Goal: Task Accomplishment & Management: Manage account settings

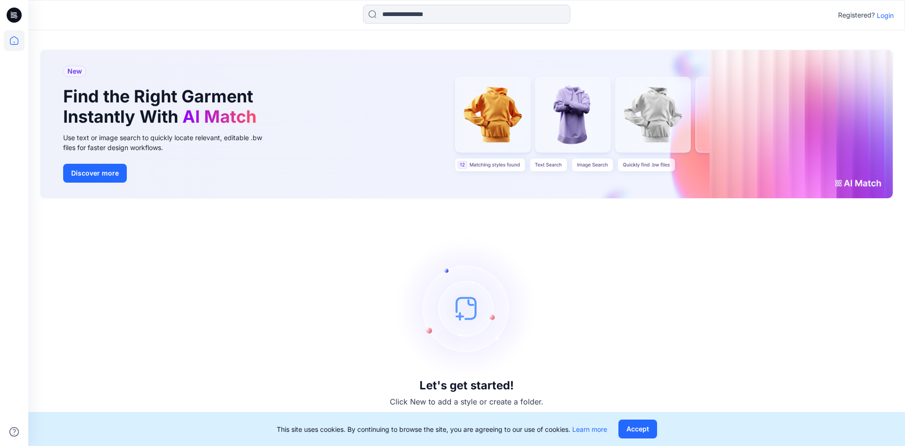
click at [880, 16] on p "Login" at bounding box center [885, 15] width 17 height 10
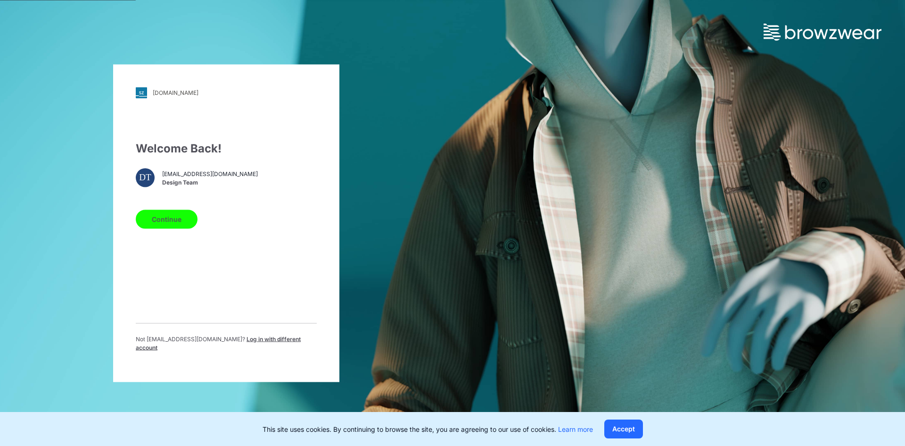
click at [171, 224] on button "Continue" at bounding box center [167, 218] width 62 height 19
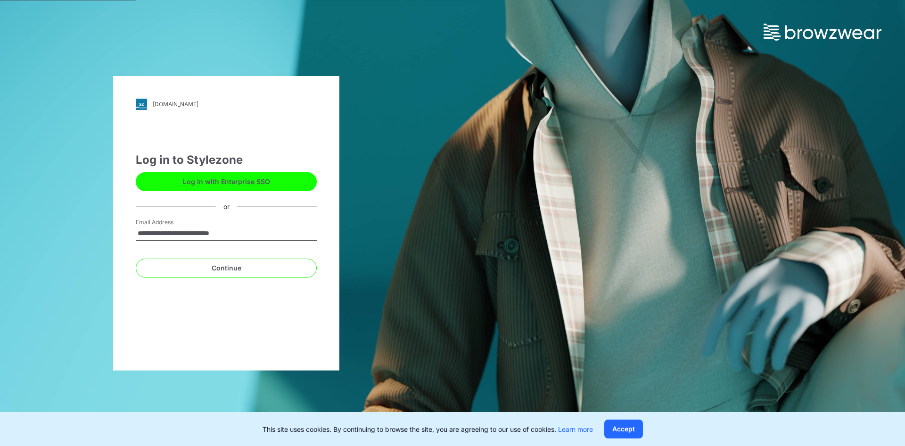
click at [262, 237] on input "**********" at bounding box center [226, 233] width 181 height 14
click at [205, 271] on button "Continue" at bounding box center [226, 267] width 181 height 19
click at [232, 267] on button "Continue" at bounding box center [226, 267] width 181 height 19
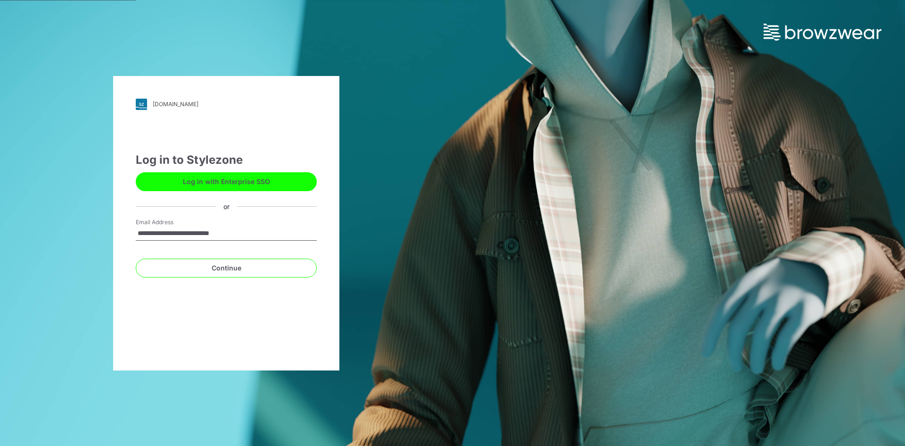
click at [248, 232] on input "**********" at bounding box center [226, 233] width 181 height 14
click at [227, 272] on button "Continue" at bounding box center [226, 267] width 181 height 19
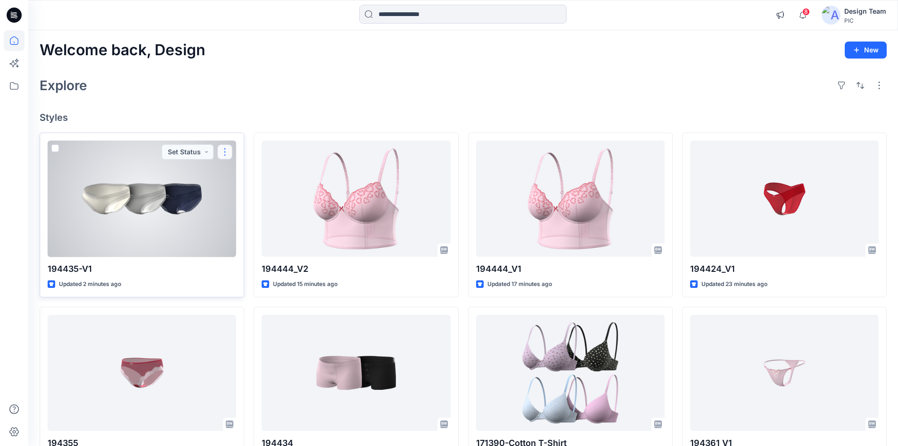
click at [219, 155] on button "button" at bounding box center [224, 151] width 15 height 15
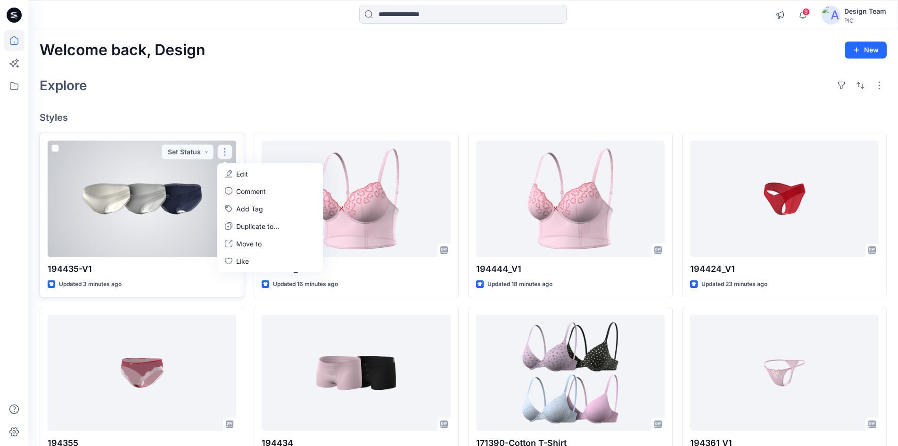
click at [226, 152] on button "button" at bounding box center [224, 151] width 15 height 15
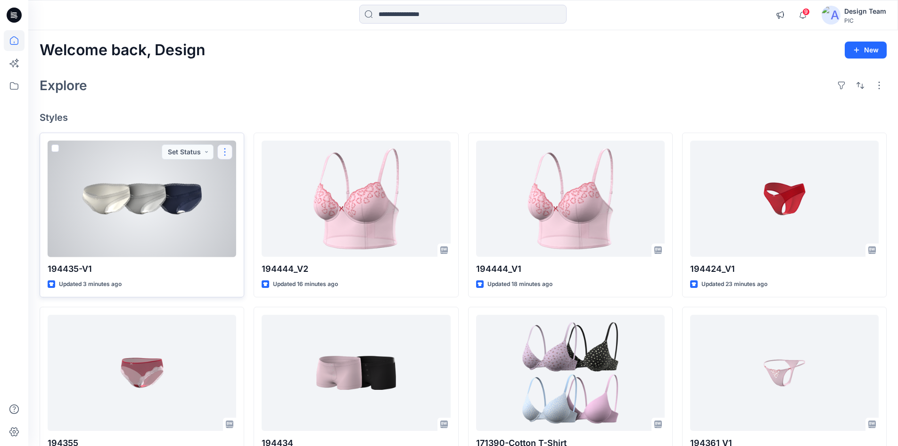
click at [226, 152] on button "button" at bounding box center [224, 151] width 15 height 15
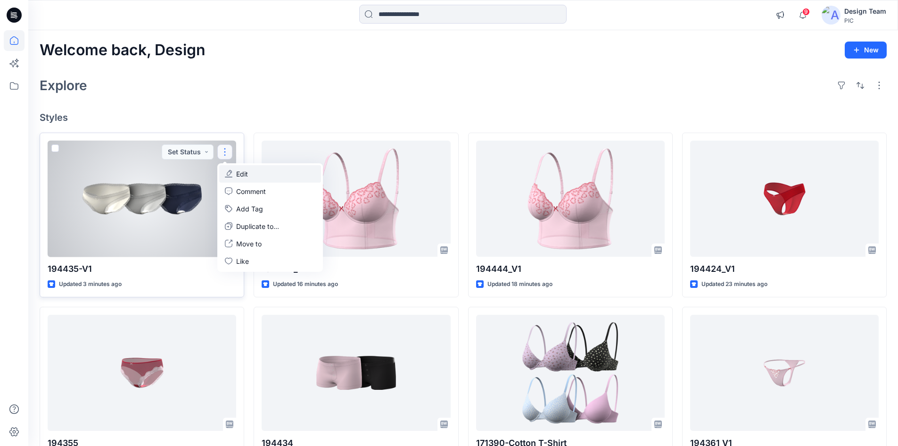
click at [231, 173] on icon "button" at bounding box center [229, 174] width 8 height 8
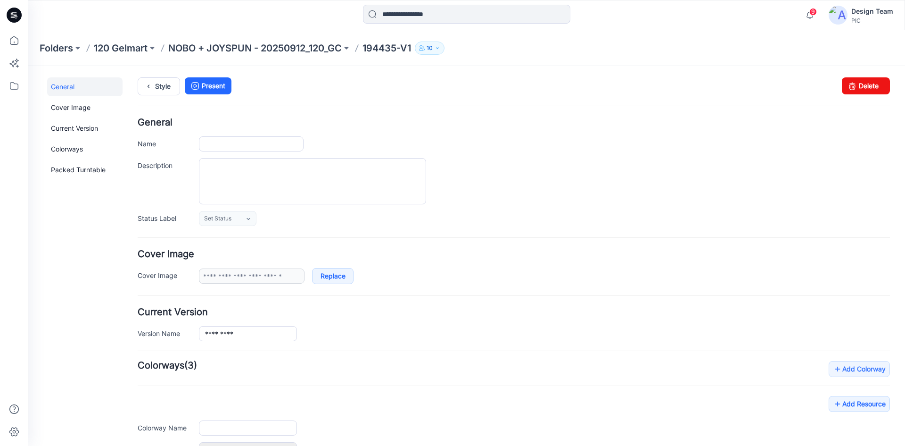
type input "*********"
type input "**********"
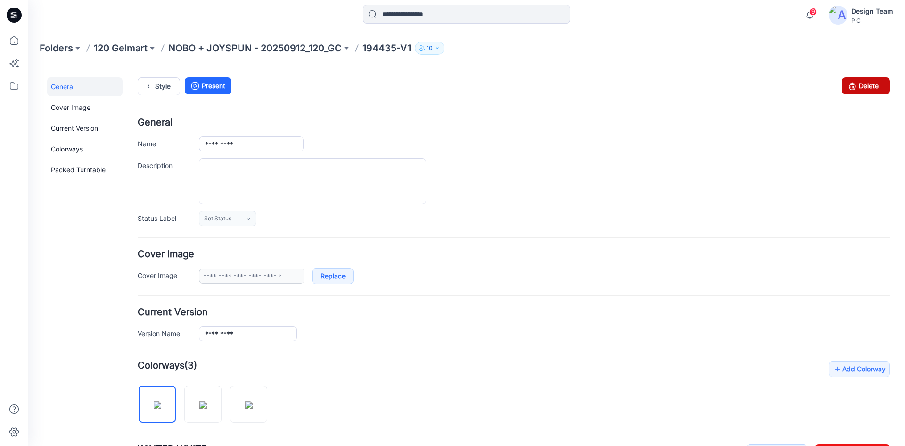
click at [857, 88] on link "Delete" at bounding box center [866, 85] width 48 height 17
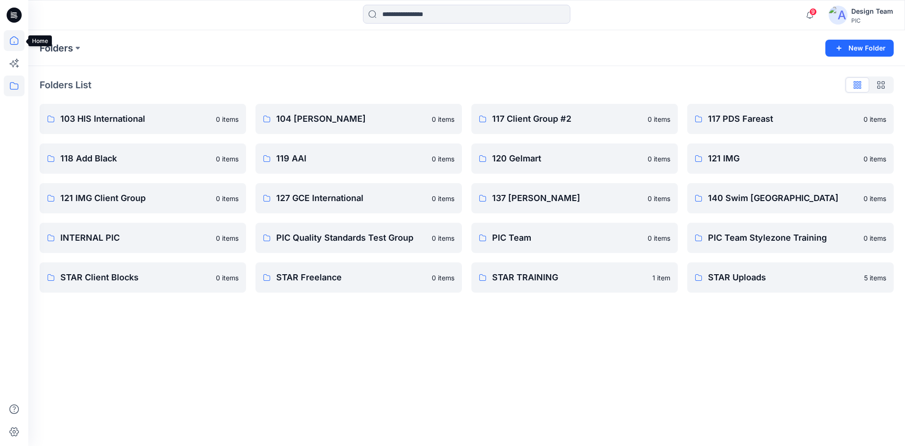
click at [16, 43] on icon at bounding box center [14, 40] width 21 height 21
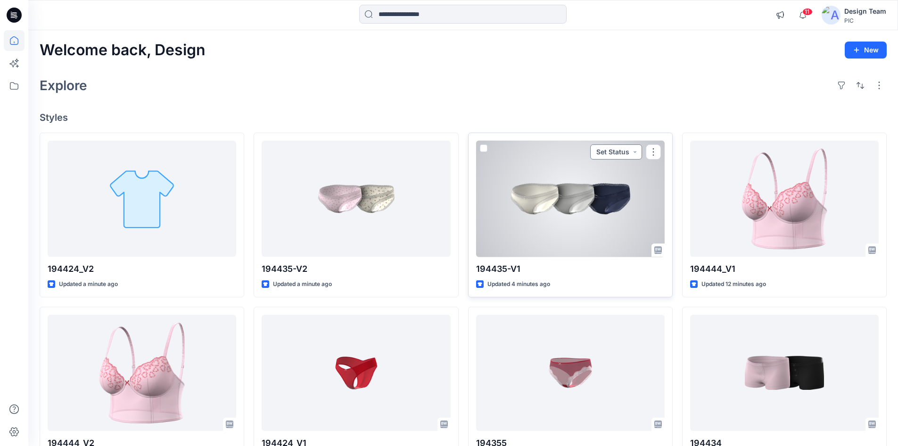
click at [614, 149] on button "Set Status" at bounding box center [616, 151] width 52 height 15
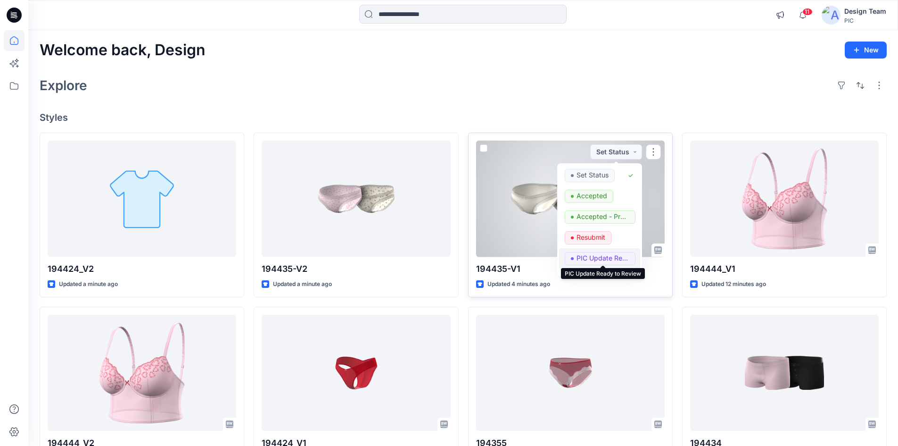
click at [596, 254] on p "PIC Update Ready to Review" at bounding box center [603, 258] width 53 height 12
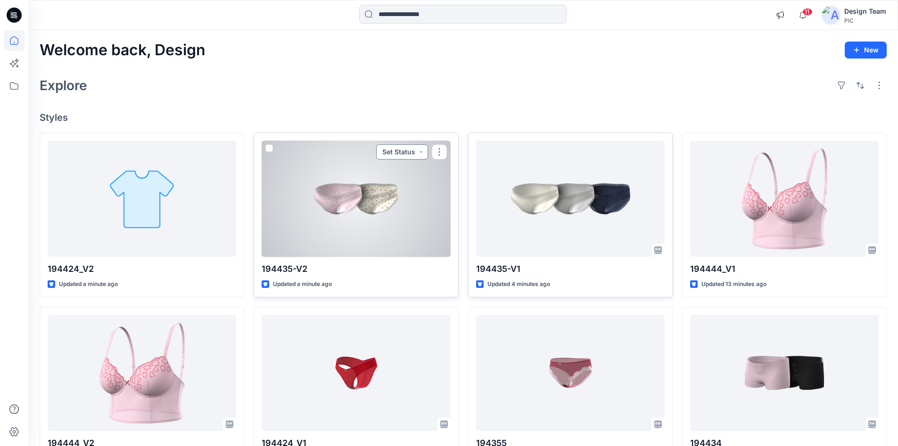
click at [411, 151] on button "Set Status" at bounding box center [402, 151] width 52 height 15
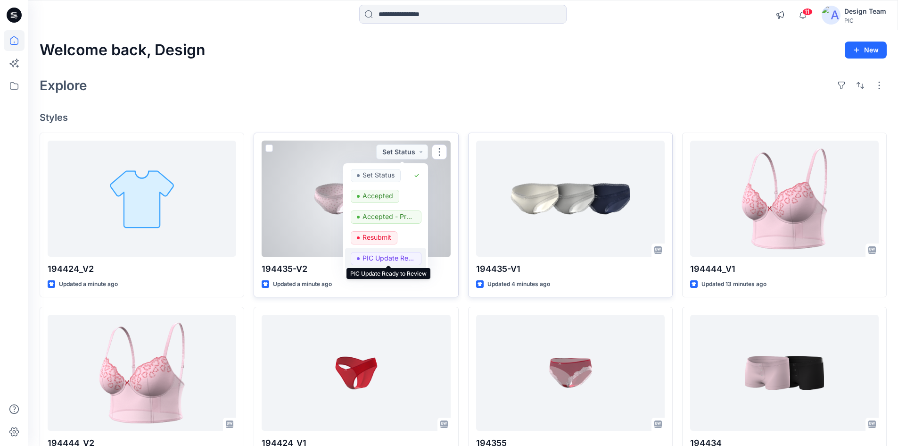
click at [393, 259] on p "PIC Update Ready to Review" at bounding box center [389, 258] width 53 height 12
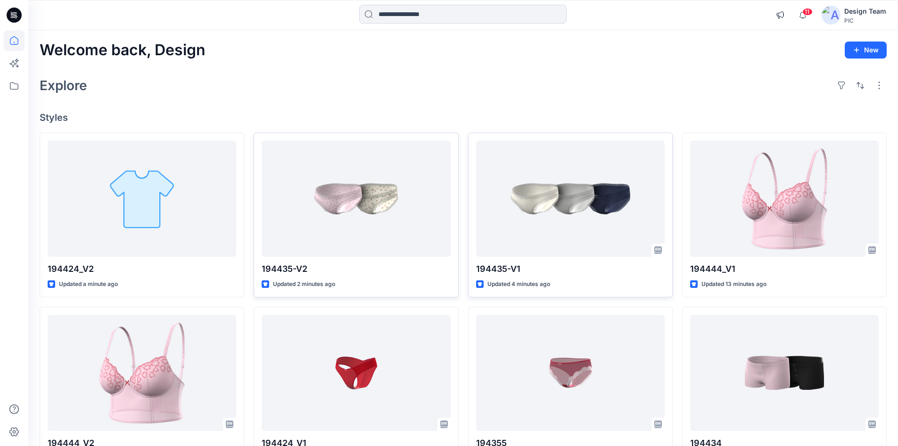
click at [376, 79] on div "Explore" at bounding box center [463, 85] width 847 height 23
click at [583, 93] on div "Explore" at bounding box center [463, 85] width 847 height 23
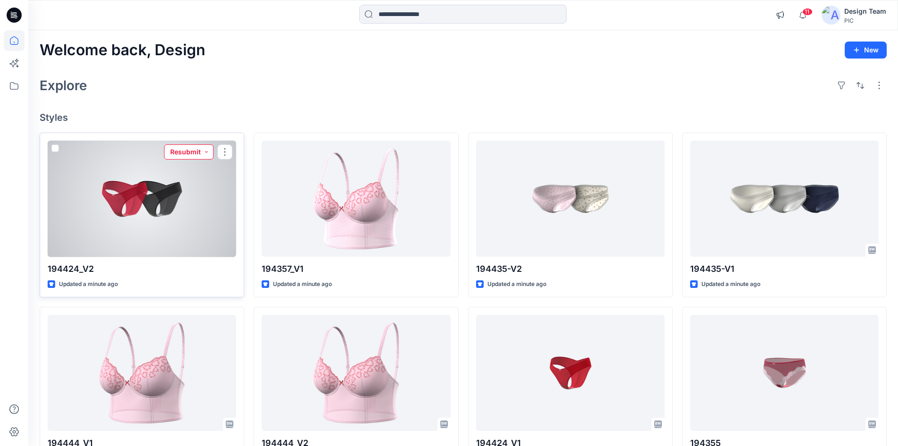
click at [191, 148] on button "Resubmit" at bounding box center [189, 151] width 50 height 15
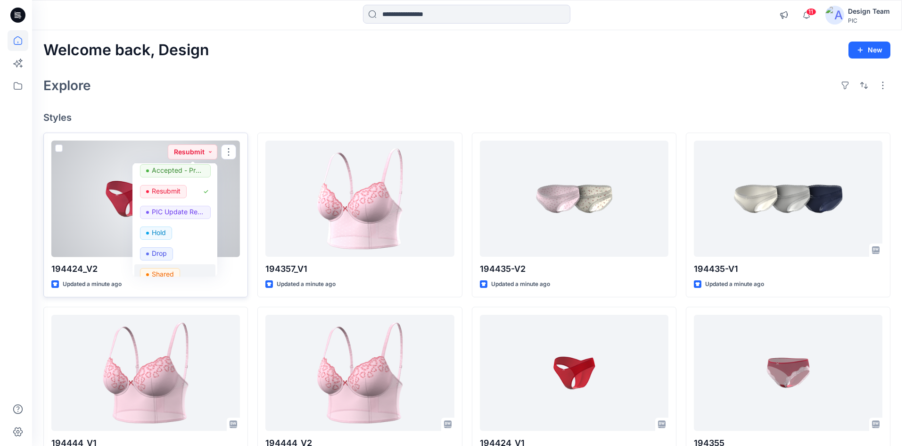
scroll to position [25, 0]
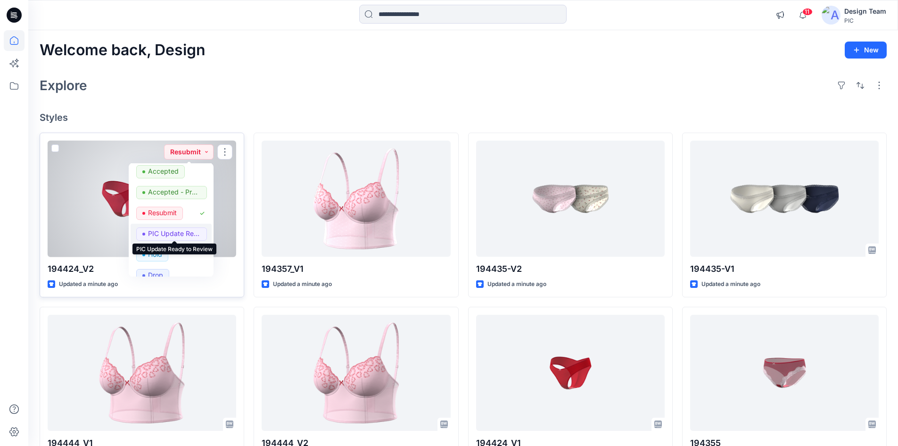
click at [179, 234] on p "PIC Update Ready to Review" at bounding box center [174, 233] width 53 height 12
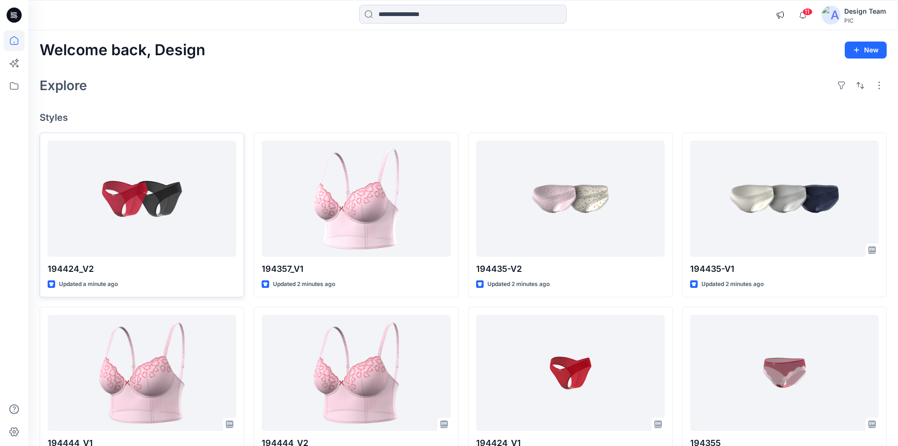
click at [644, 87] on div "Explore" at bounding box center [463, 85] width 847 height 23
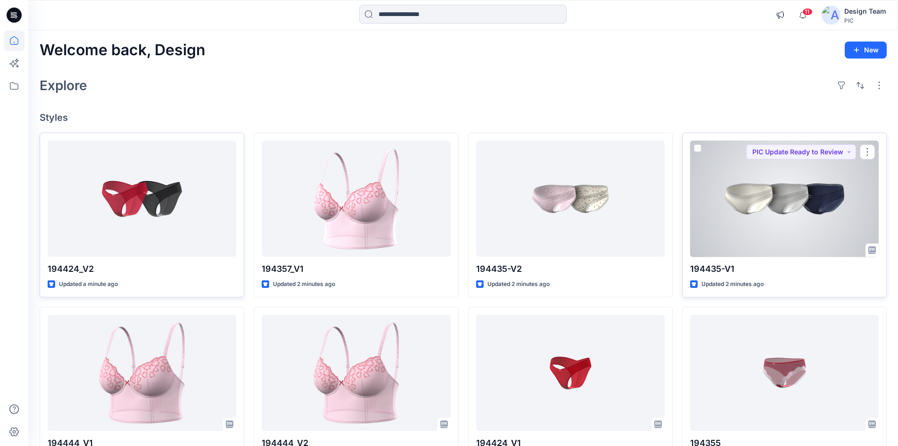
click at [737, 208] on div at bounding box center [784, 199] width 189 height 116
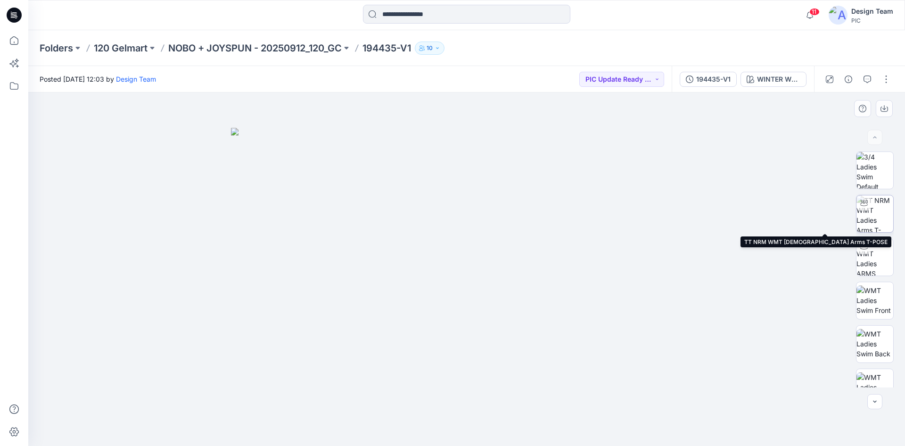
click at [875, 215] on img at bounding box center [875, 213] width 37 height 37
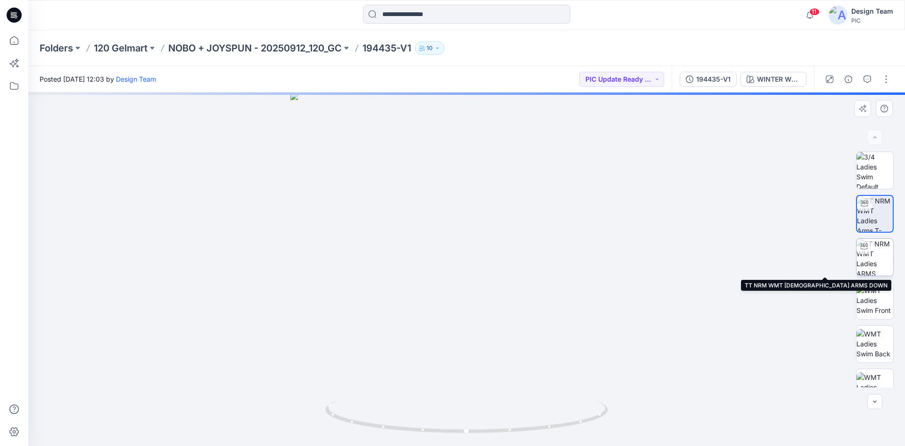
click at [871, 270] on img at bounding box center [875, 257] width 37 height 37
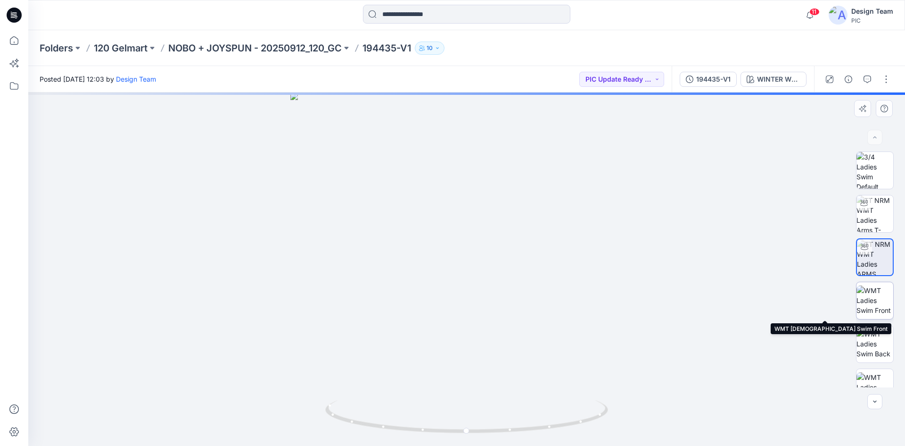
click at [877, 302] on img at bounding box center [875, 300] width 37 height 30
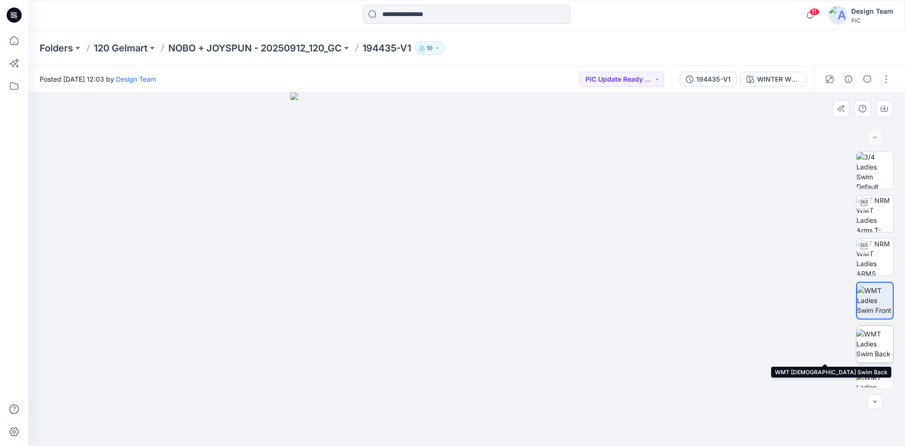
click at [875, 337] on img at bounding box center [875, 344] width 37 height 30
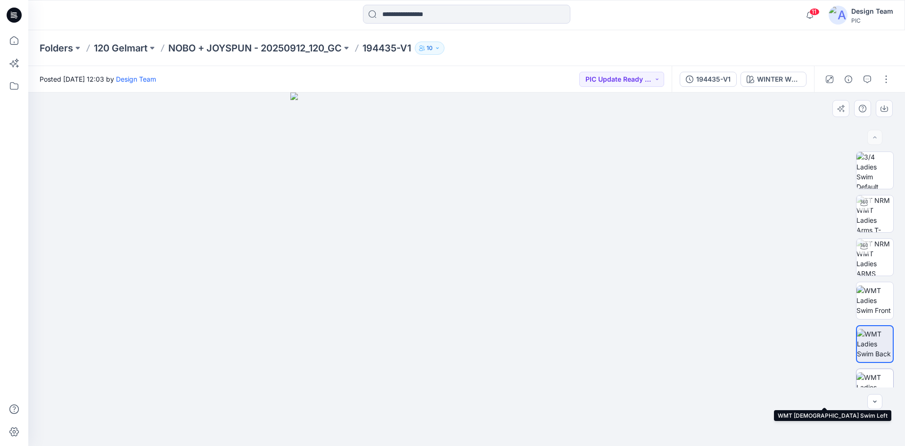
click at [876, 372] on img at bounding box center [875, 387] width 37 height 30
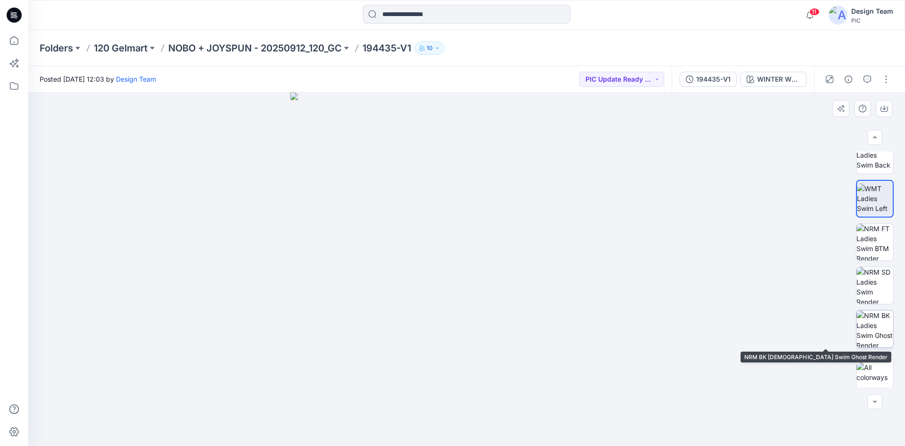
scroll to position [192, 0]
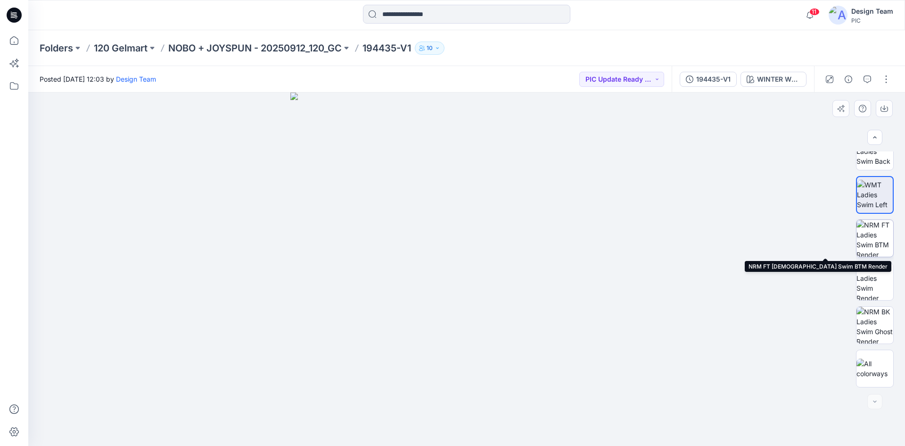
click at [876, 245] on img at bounding box center [875, 238] width 37 height 37
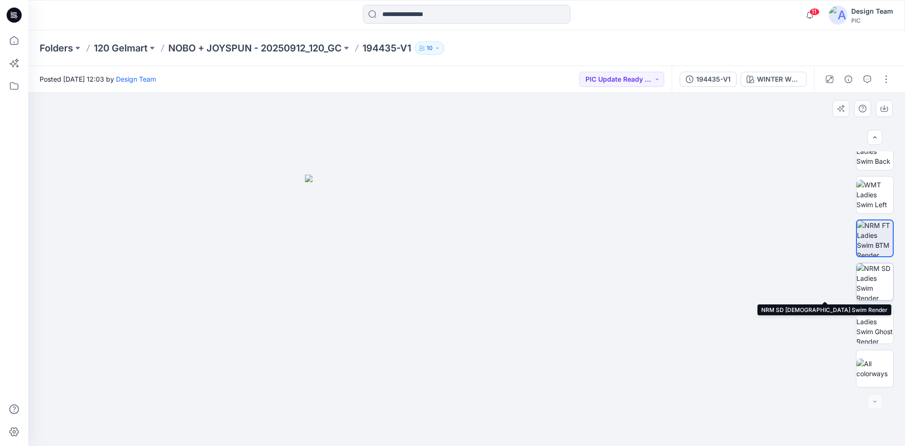
click at [878, 280] on img at bounding box center [875, 281] width 37 height 37
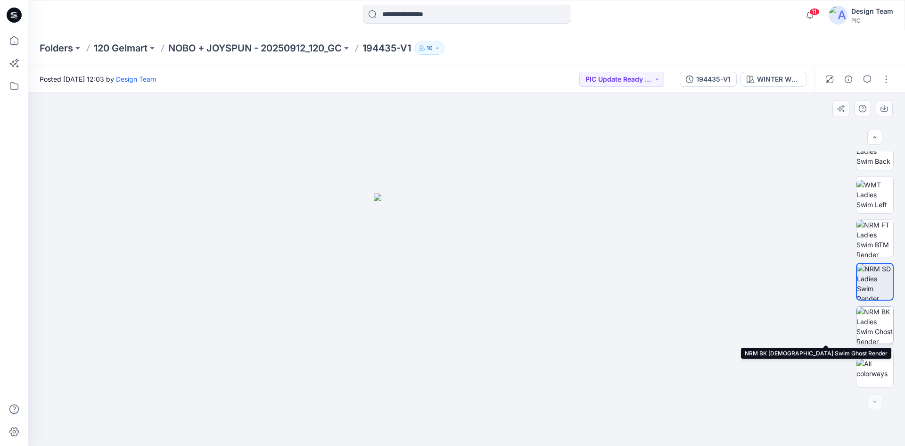
click at [884, 324] on img at bounding box center [875, 324] width 37 height 37
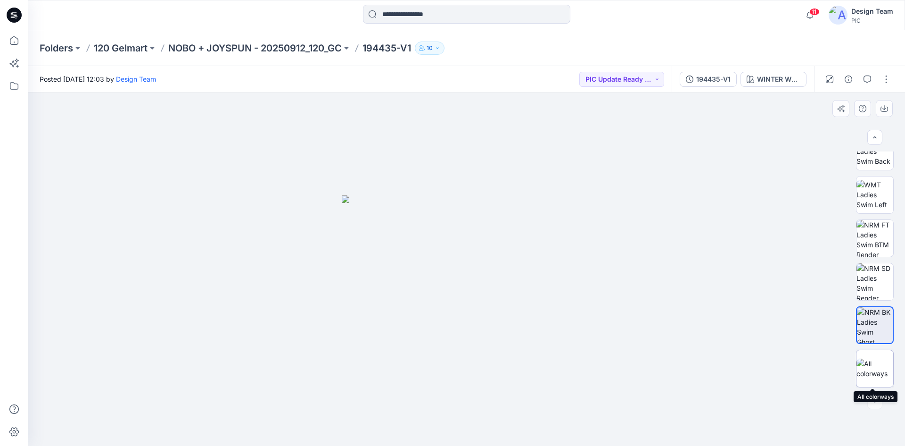
click at [878, 360] on img at bounding box center [875, 368] width 37 height 20
click at [884, 83] on button "button" at bounding box center [886, 79] width 15 height 15
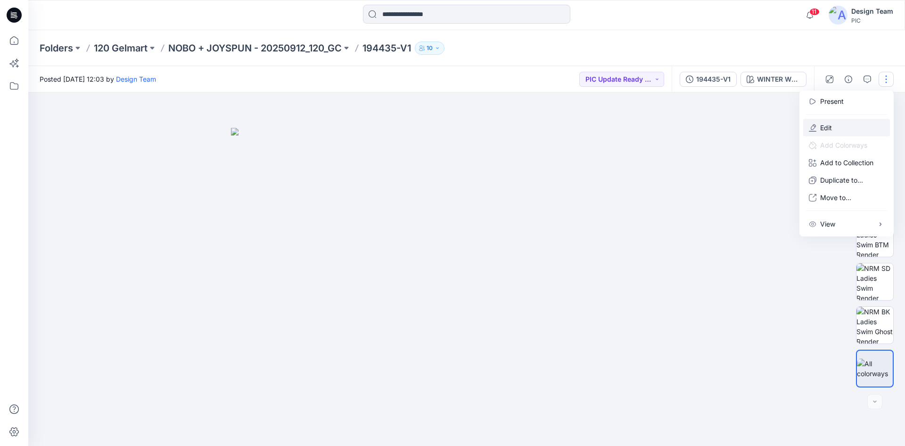
click at [828, 132] on p "Edit" at bounding box center [826, 128] width 12 height 10
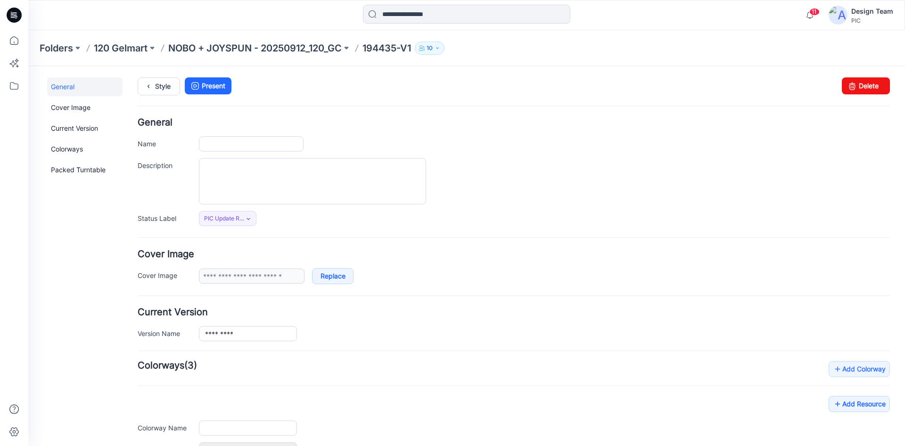
type input "*********"
type input "**********"
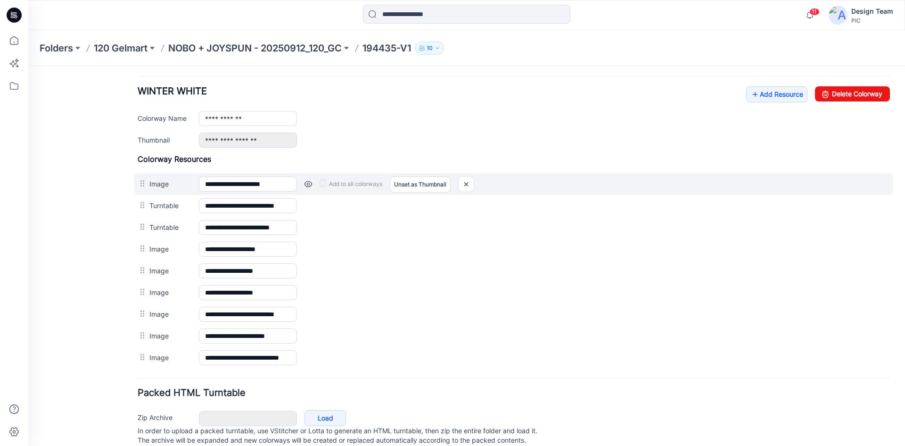
scroll to position [341, 0]
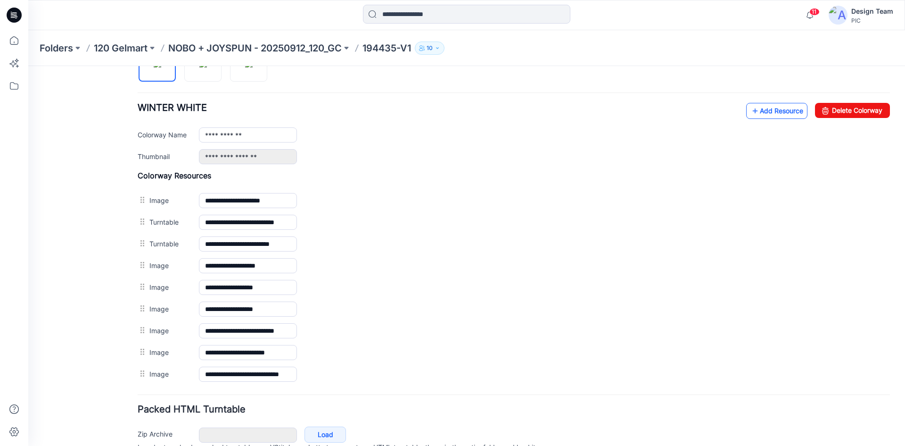
click at [753, 114] on link "Add Resource" at bounding box center [776, 111] width 61 height 16
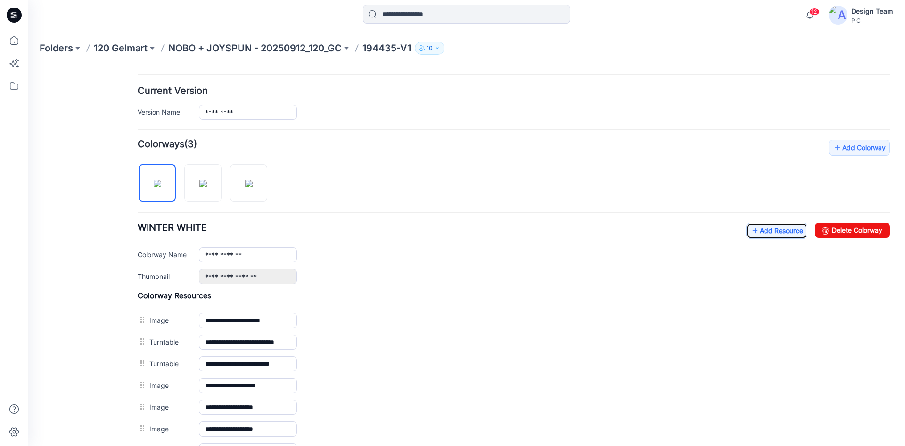
scroll to position [0, 0]
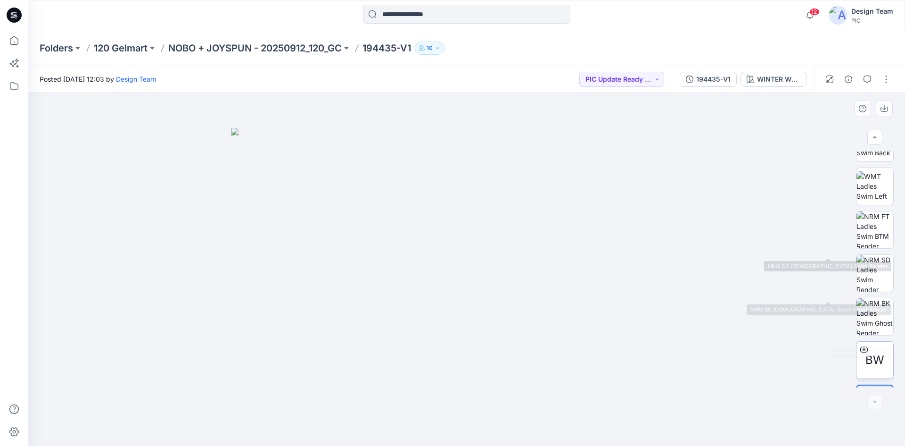
scroll to position [236, 0]
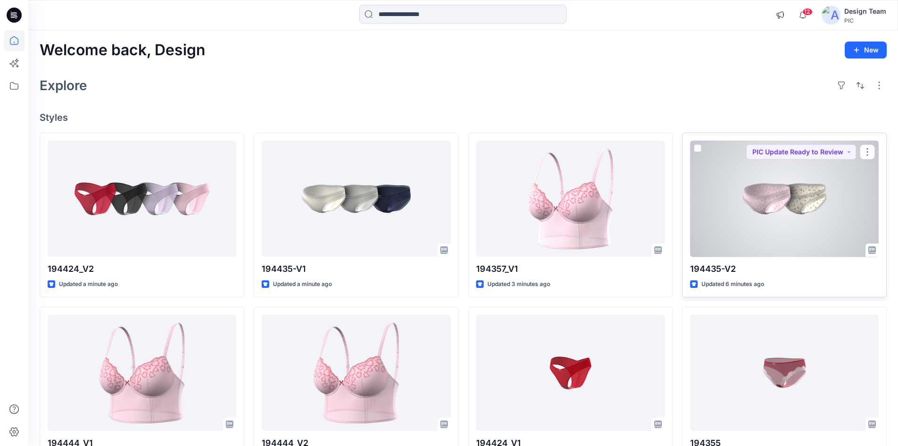
click at [743, 222] on div at bounding box center [784, 199] width 189 height 116
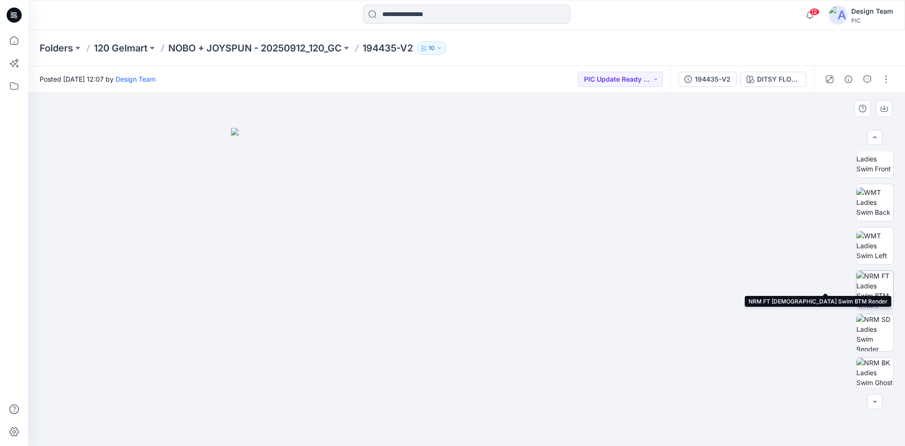
scroll to position [192, 0]
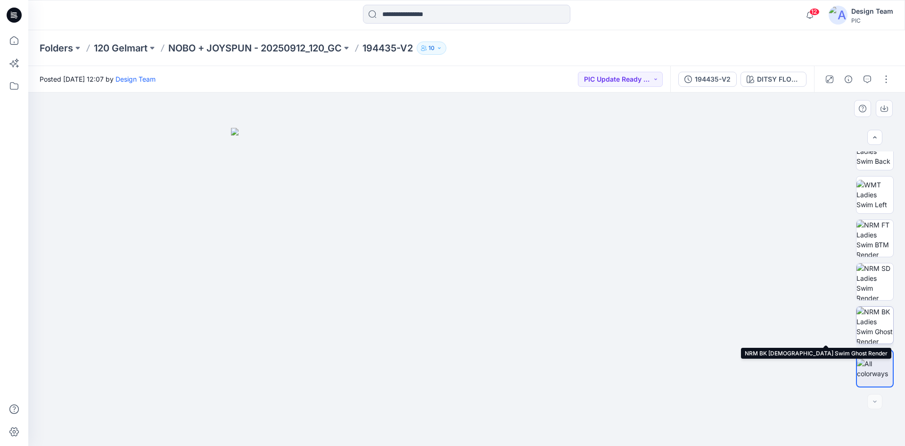
click at [872, 318] on img at bounding box center [875, 324] width 37 height 37
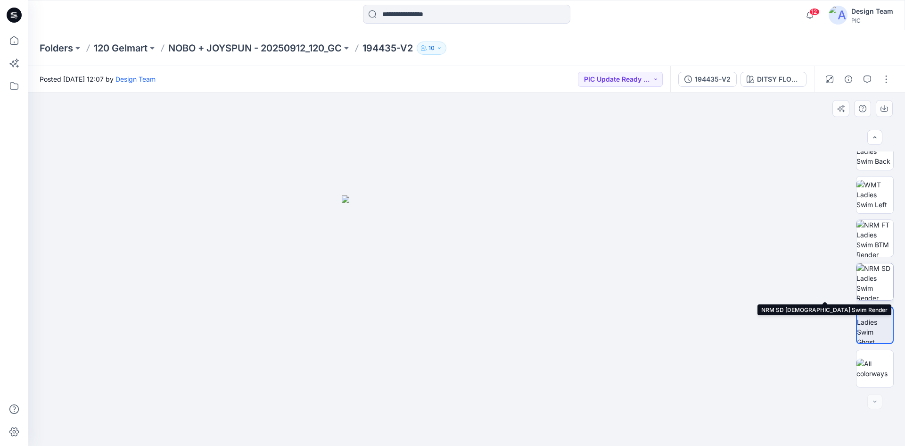
click at [880, 281] on img at bounding box center [875, 281] width 37 height 37
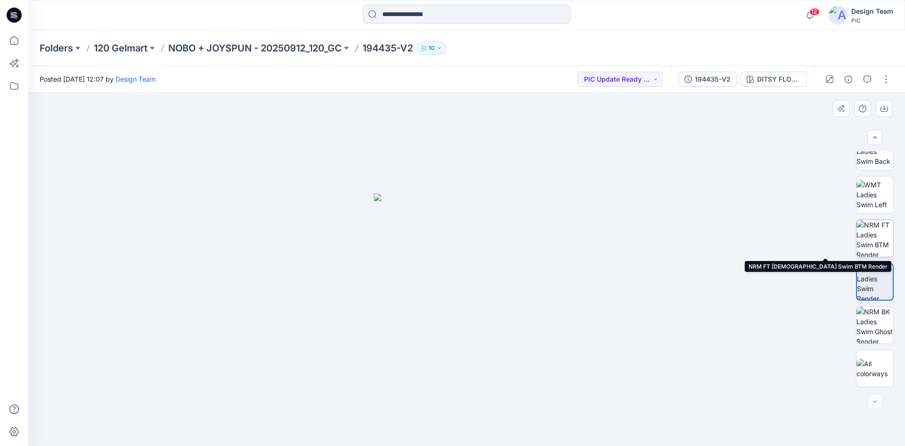
click at [876, 238] on img at bounding box center [875, 238] width 37 height 37
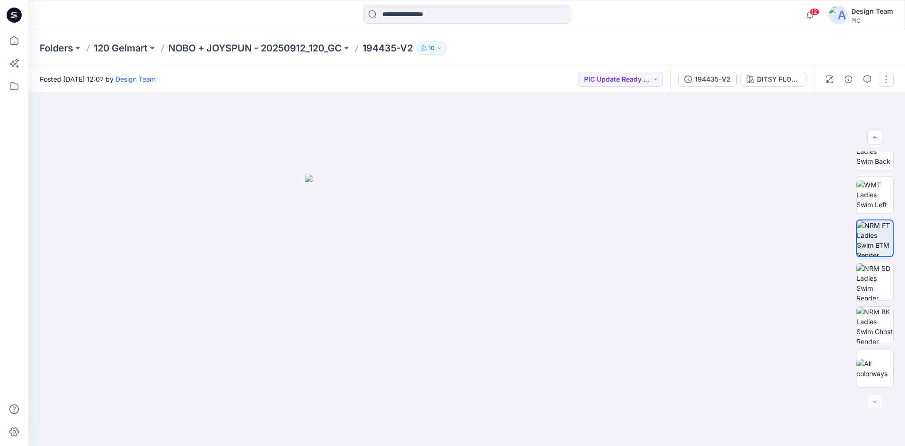
click at [887, 82] on button "button" at bounding box center [886, 79] width 15 height 15
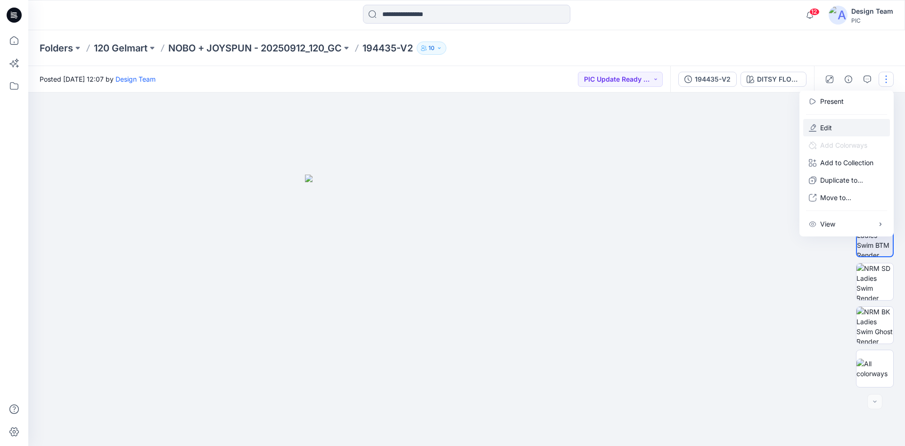
click at [833, 128] on button "Edit" at bounding box center [846, 127] width 87 height 17
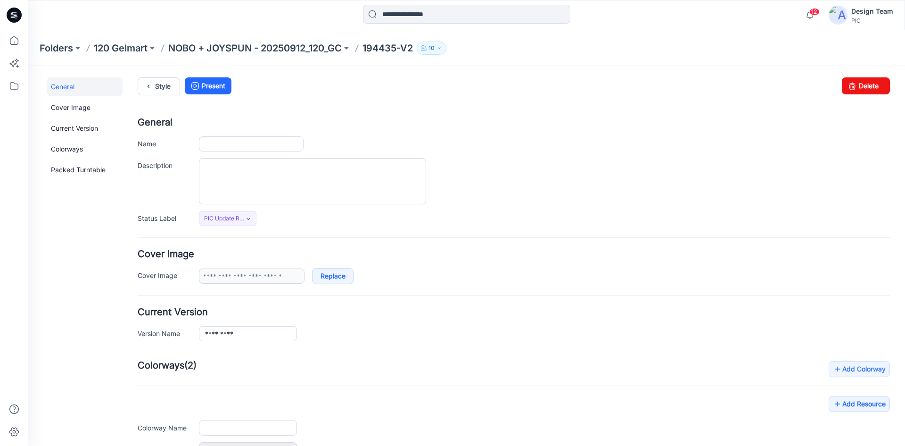
type input "*********"
type input "**********"
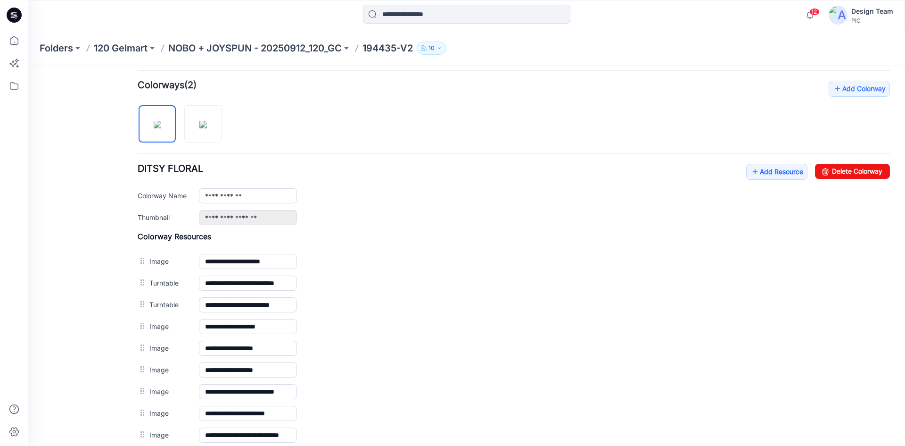
scroll to position [377, 0]
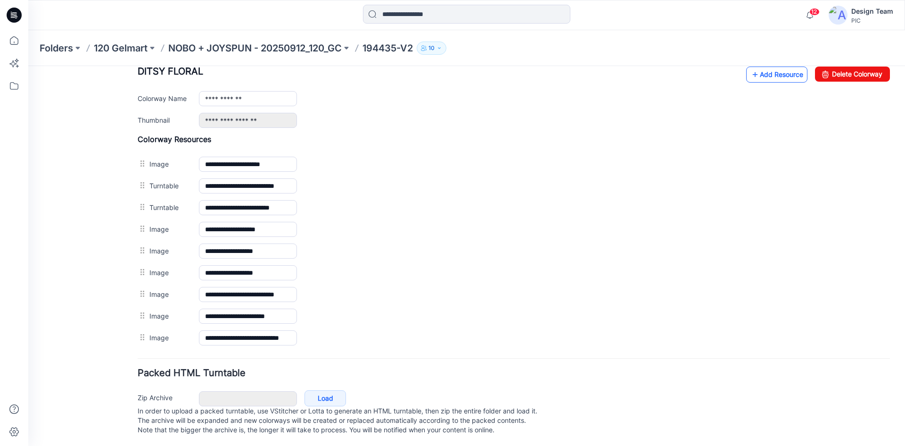
click at [751, 75] on icon at bounding box center [755, 74] width 9 height 15
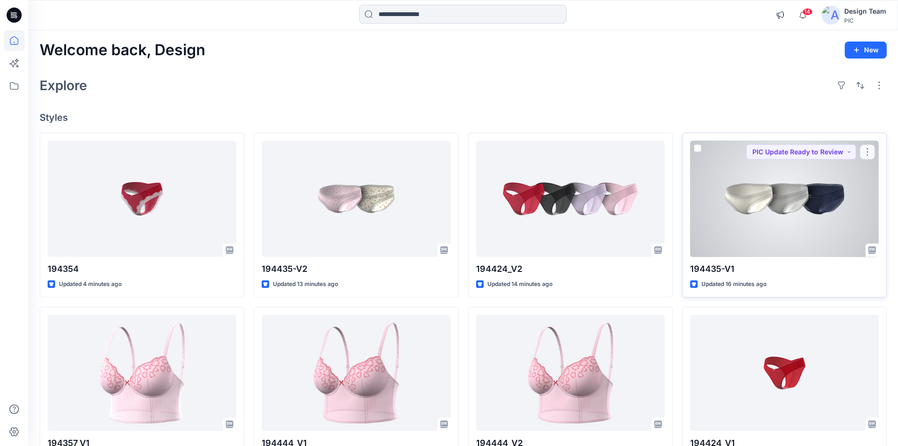
click at [870, 153] on button "button" at bounding box center [867, 151] width 15 height 15
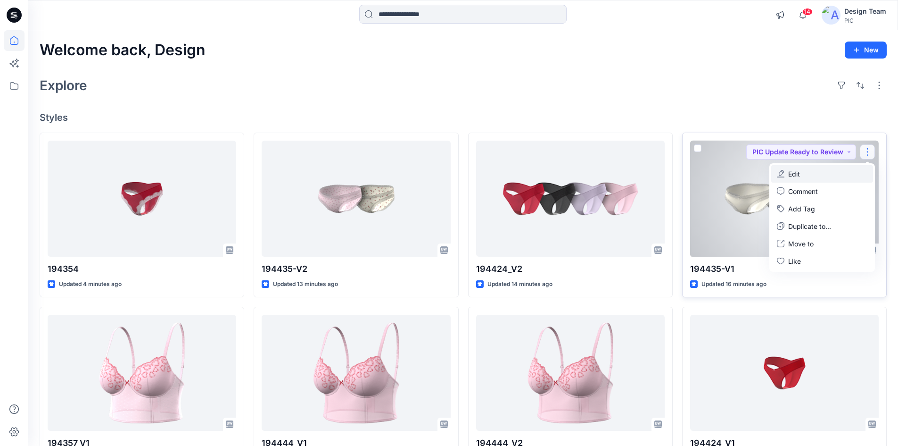
click at [794, 176] on p "Edit" at bounding box center [794, 174] width 12 height 10
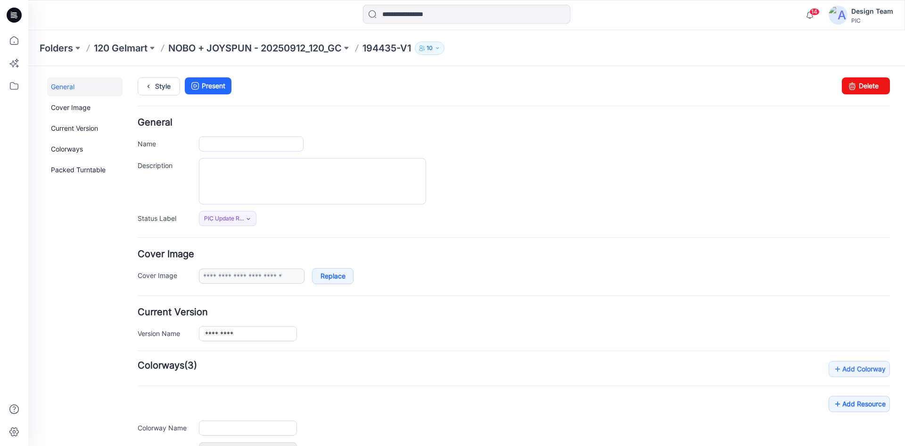
type input "*********"
type input "**********"
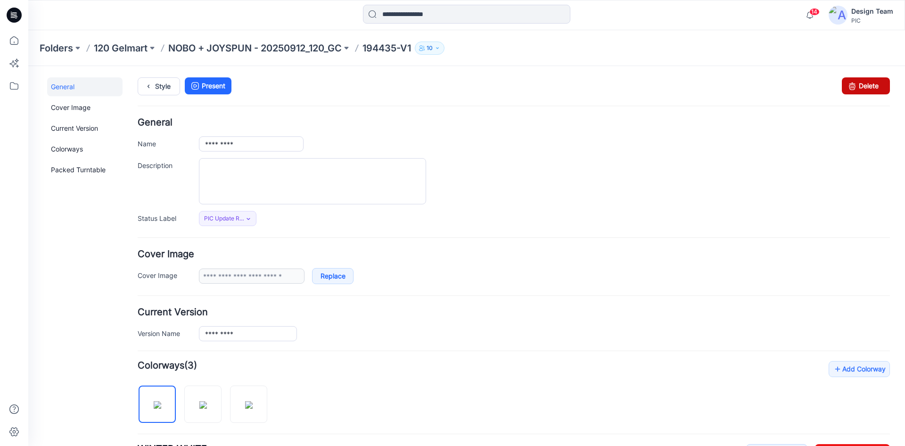
click at [869, 86] on link "Delete" at bounding box center [866, 85] width 48 height 17
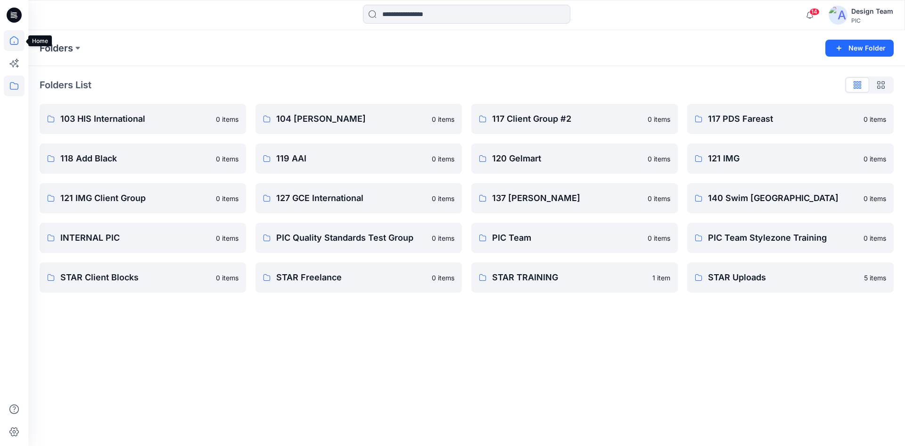
click at [17, 39] on icon at bounding box center [14, 40] width 8 height 8
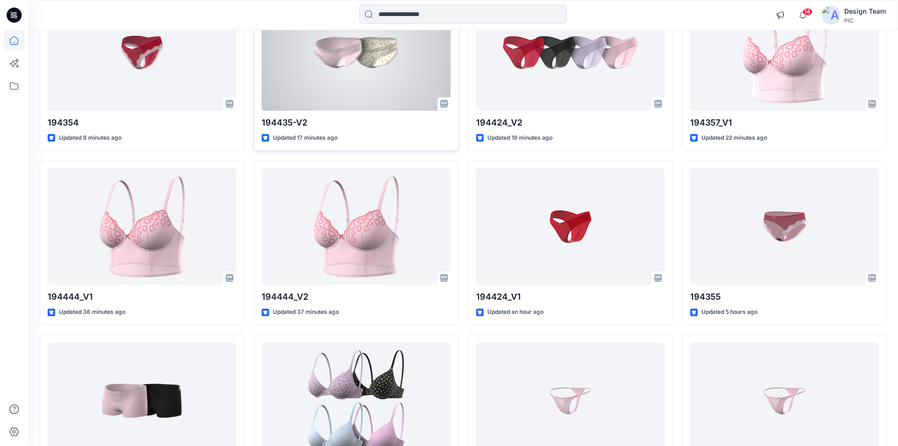
scroll to position [150, 0]
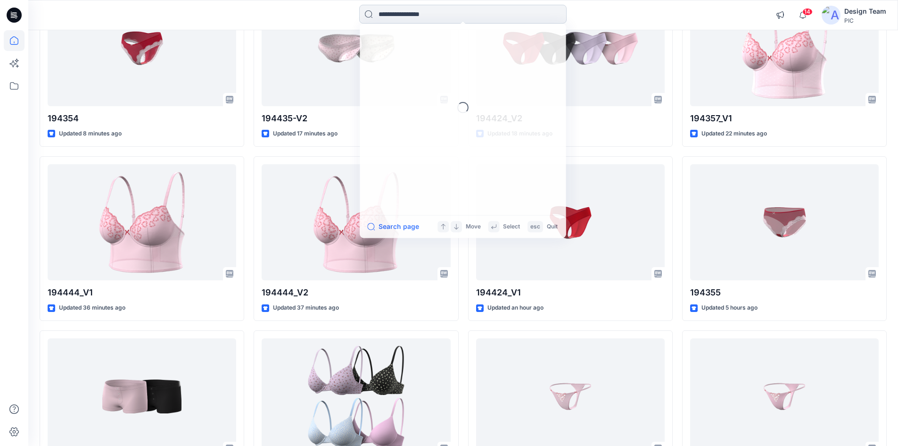
click at [447, 14] on input at bounding box center [462, 14] width 207 height 19
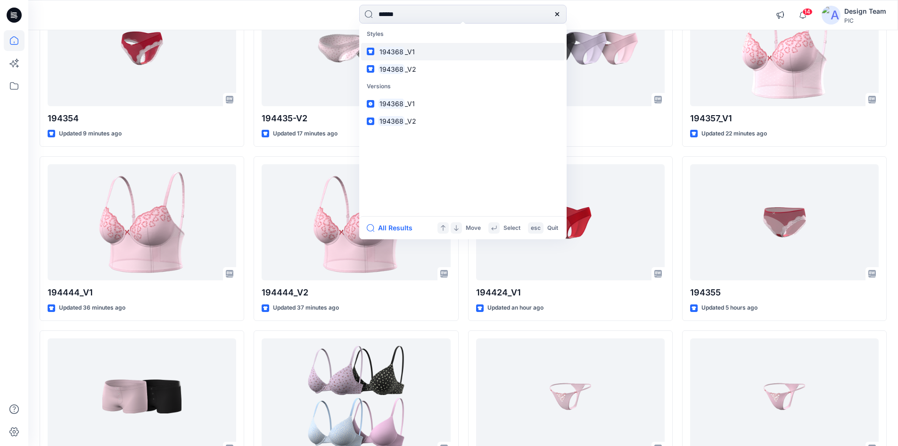
type input "******"
click at [414, 53] on link "194368 _V1" at bounding box center [463, 51] width 204 height 17
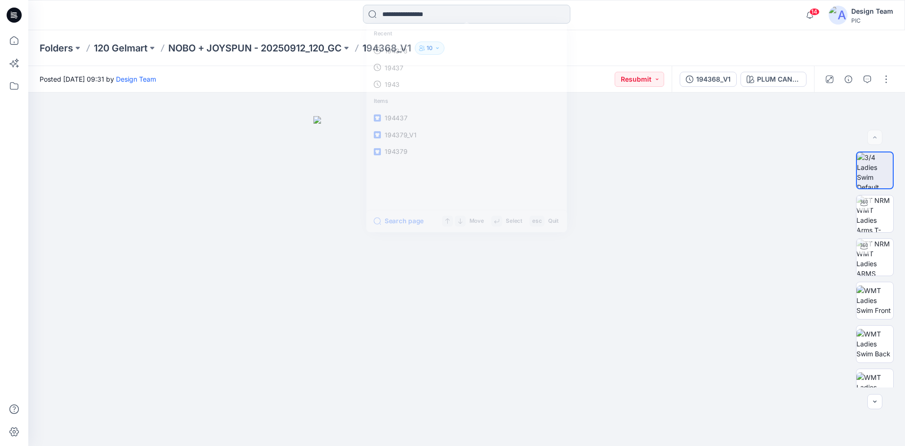
click at [418, 19] on input at bounding box center [466, 14] width 207 height 19
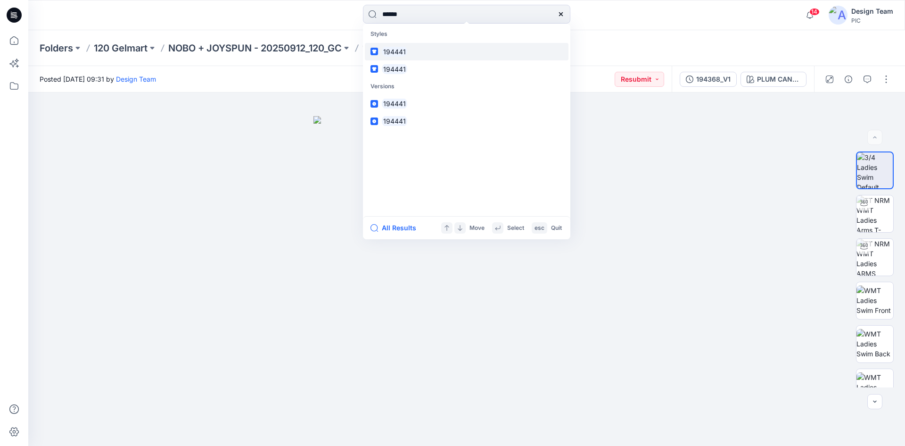
type input "******"
click at [416, 50] on link "194441" at bounding box center [467, 51] width 204 height 17
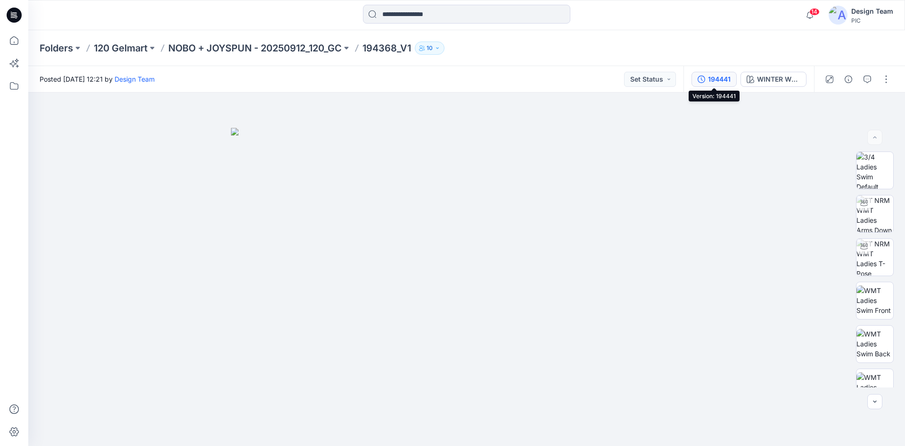
click at [724, 80] on div "194441" at bounding box center [719, 79] width 23 height 10
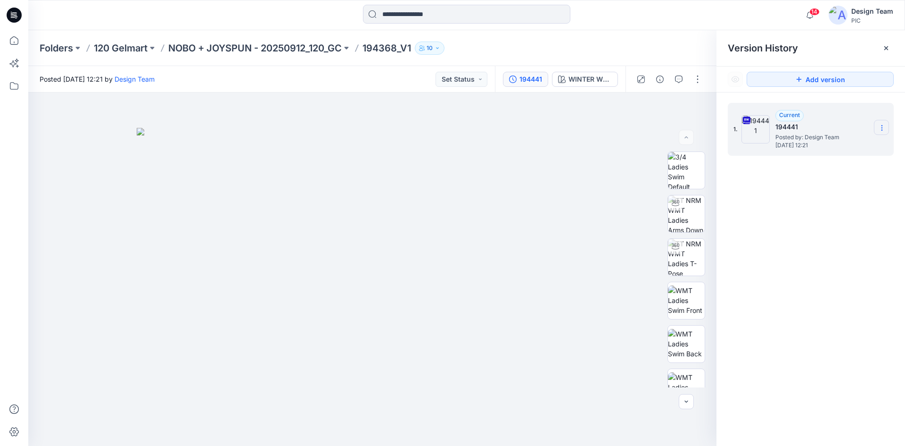
click at [884, 126] on icon at bounding box center [882, 128] width 8 height 8
click at [832, 147] on span "Download Source BW File" at bounding box center [834, 146] width 79 height 11
click at [16, 37] on icon at bounding box center [14, 40] width 8 height 8
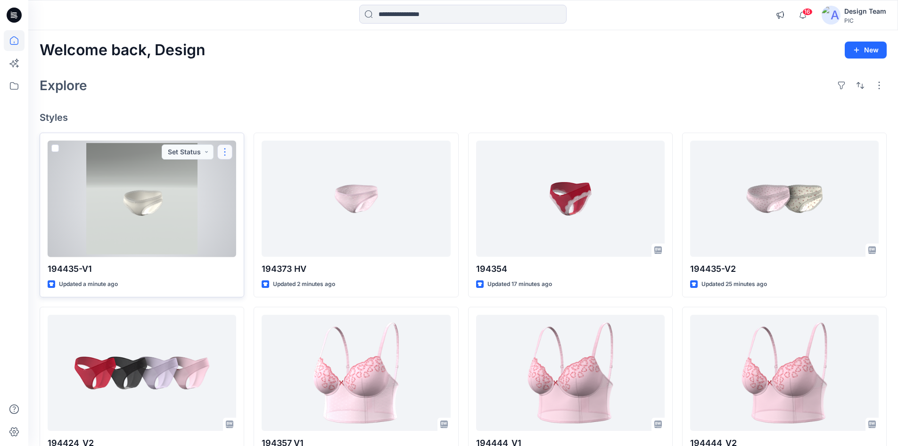
click at [220, 151] on button "button" at bounding box center [224, 151] width 15 height 15
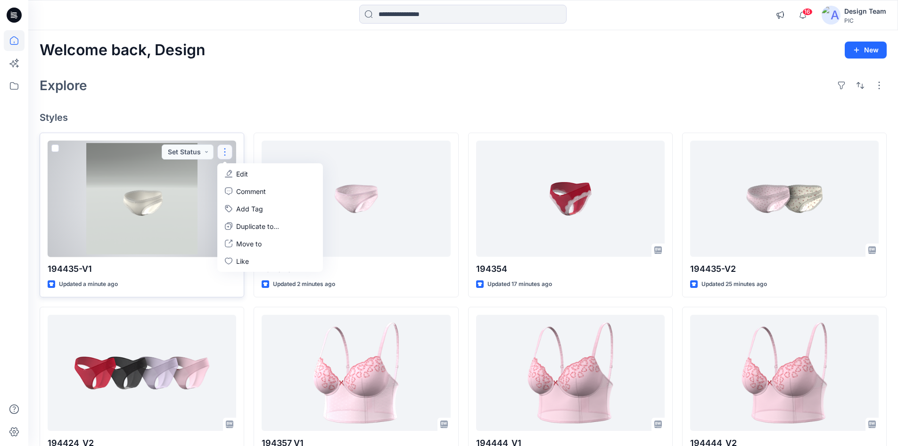
click at [242, 175] on p "Edit" at bounding box center [242, 174] width 12 height 10
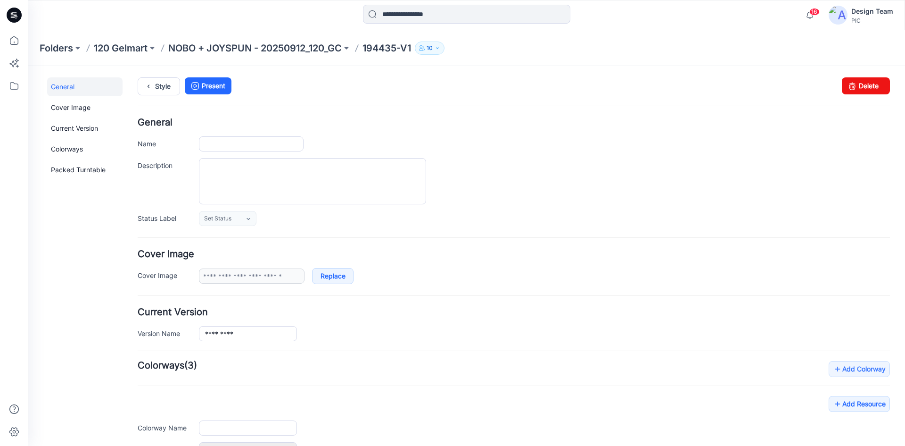
type input "*********"
type input "**********"
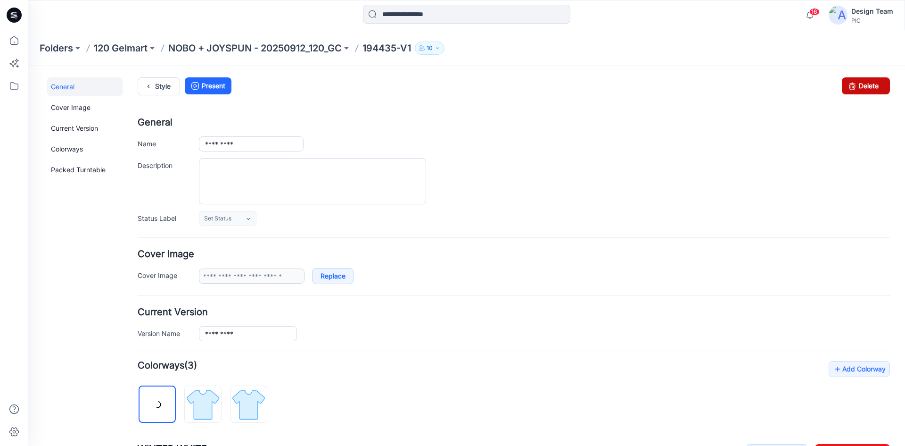
click at [856, 89] on link "Delete" at bounding box center [866, 85] width 48 height 17
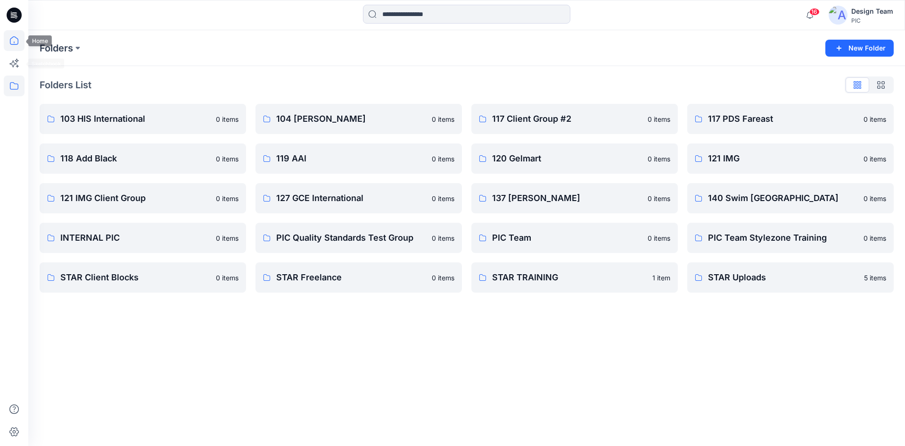
click at [13, 42] on icon at bounding box center [14, 40] width 21 height 21
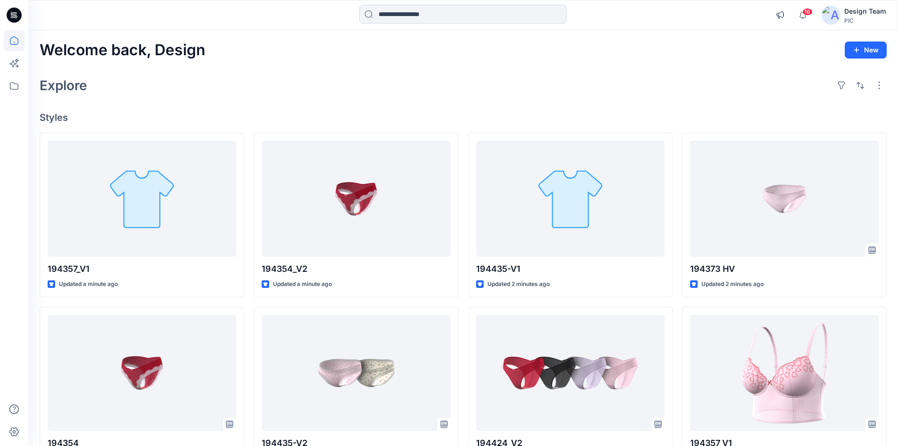
click at [556, 84] on div "Explore" at bounding box center [463, 85] width 847 height 23
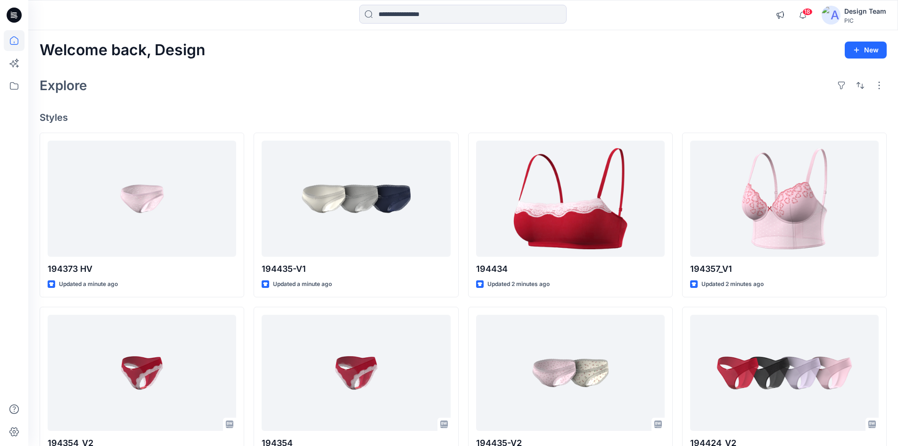
click at [571, 82] on div "Explore" at bounding box center [463, 85] width 847 height 23
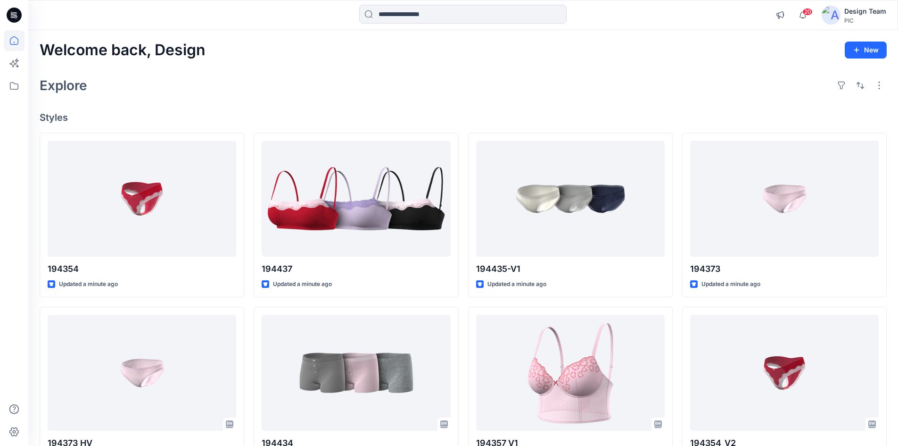
click at [601, 115] on h4 "Styles" at bounding box center [463, 117] width 847 height 11
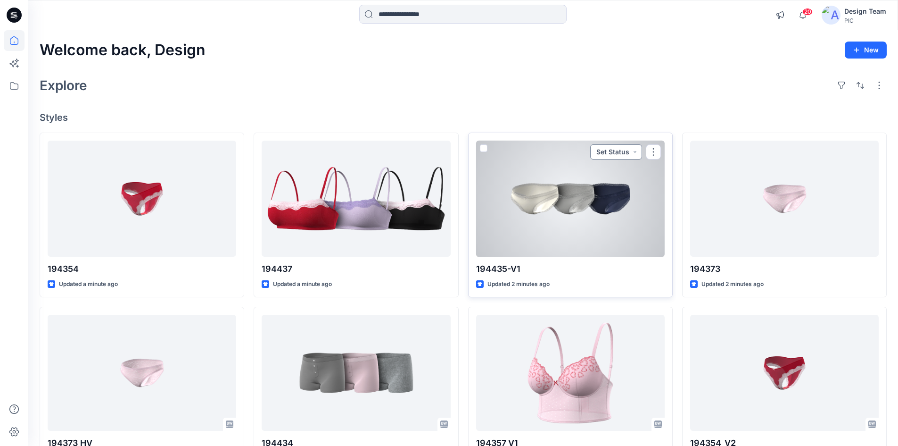
click at [631, 150] on button "Set Status" at bounding box center [616, 151] width 52 height 15
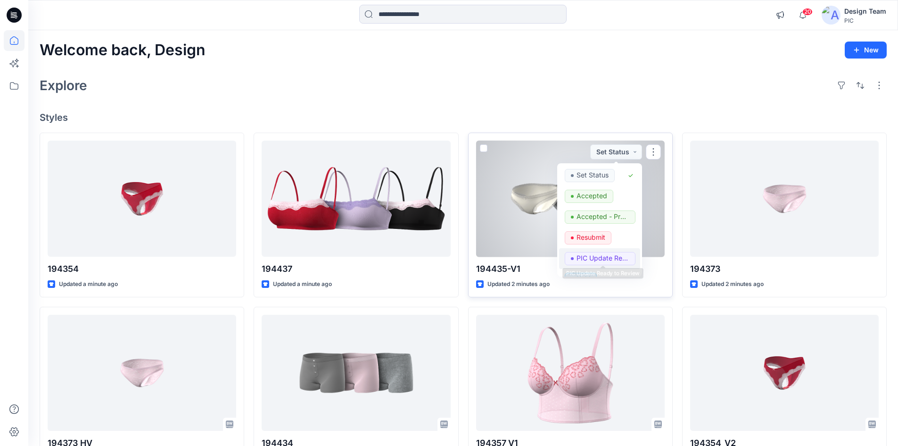
click at [588, 255] on p "PIC Update Ready to Review" at bounding box center [603, 258] width 53 height 12
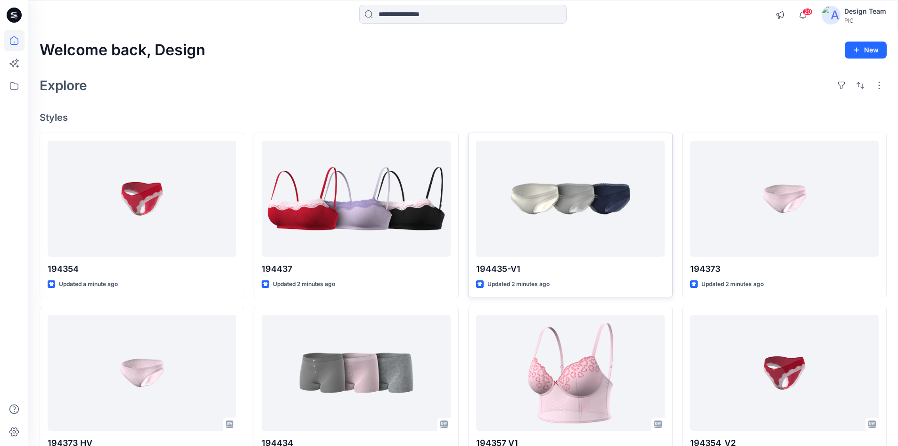
click at [487, 94] on div "Explore" at bounding box center [463, 85] width 847 height 23
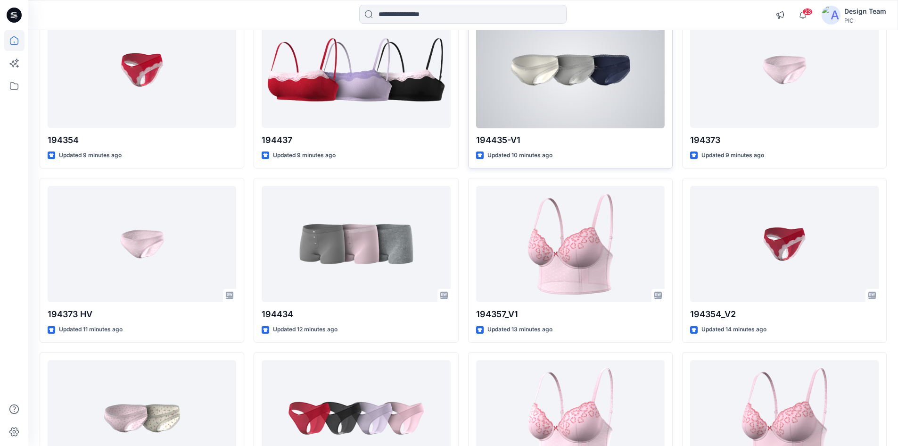
scroll to position [141, 0]
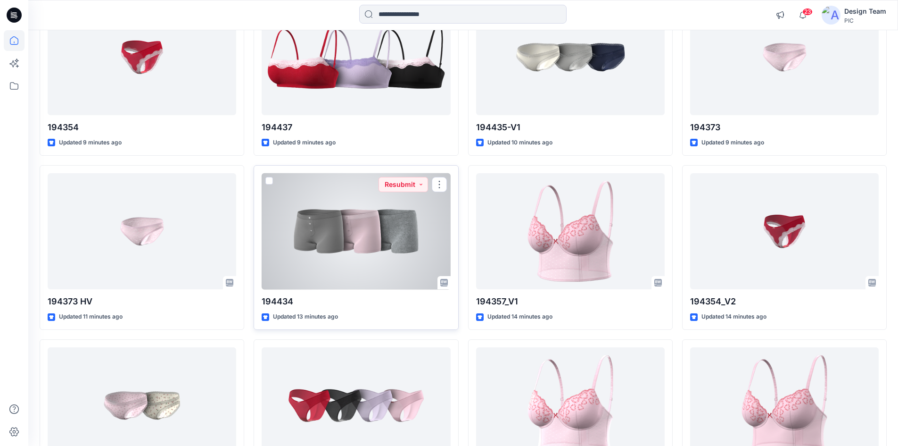
click at [407, 237] on div at bounding box center [356, 231] width 189 height 116
